Goal: Transaction & Acquisition: Purchase product/service

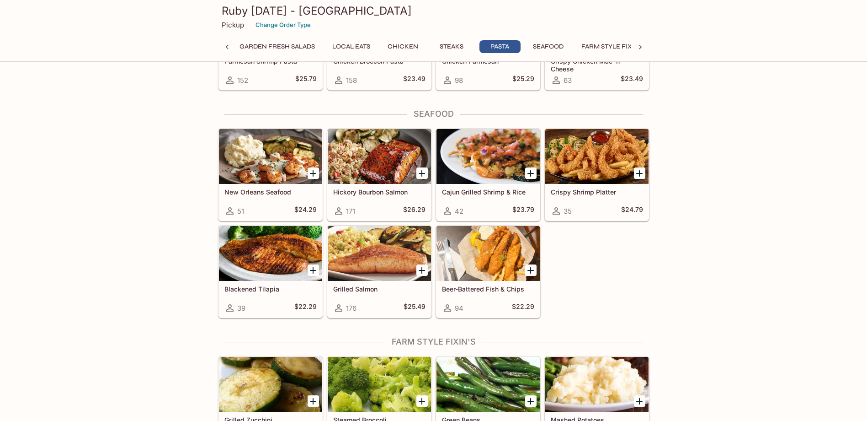
scroll to position [1921, 0]
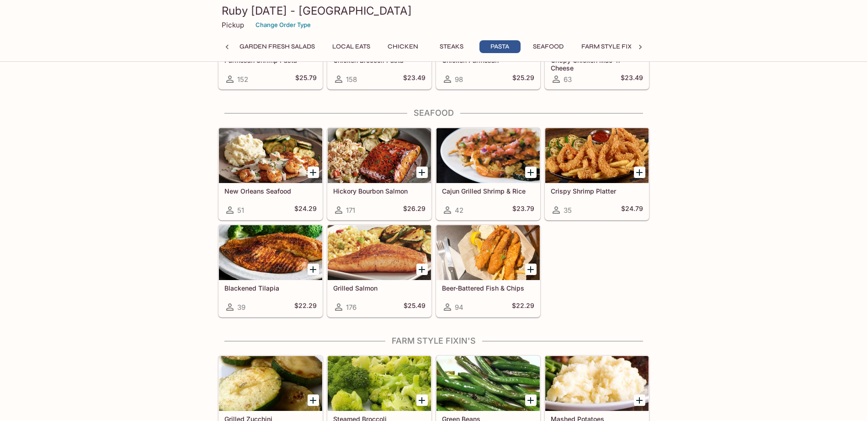
click at [398, 168] on div at bounding box center [379, 155] width 103 height 55
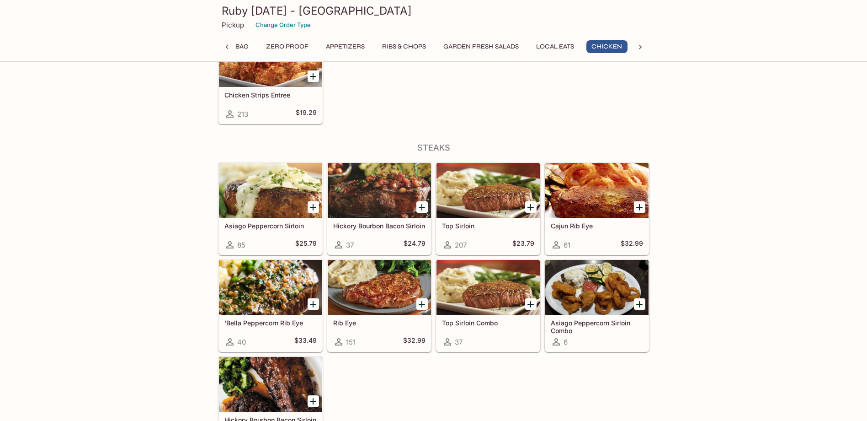
scroll to position [1477, 0]
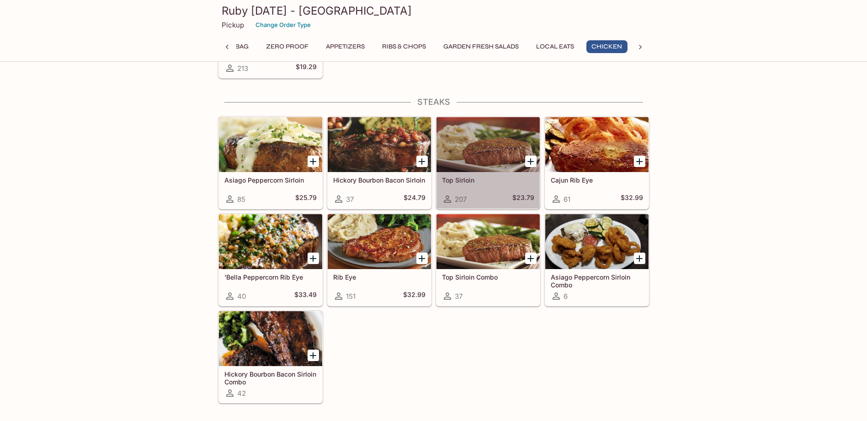
click at [473, 150] on div at bounding box center [488, 144] width 103 height 55
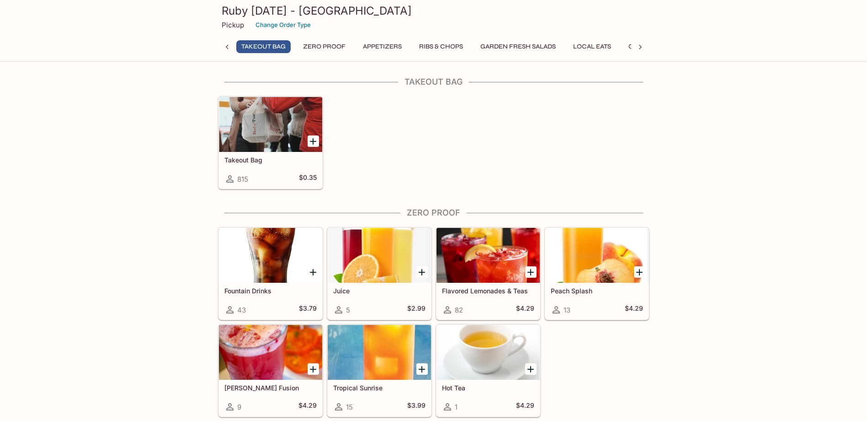
click at [225, 46] on icon at bounding box center [227, 47] width 9 height 9
